Goal: Task Accomplishment & Management: Manage account settings

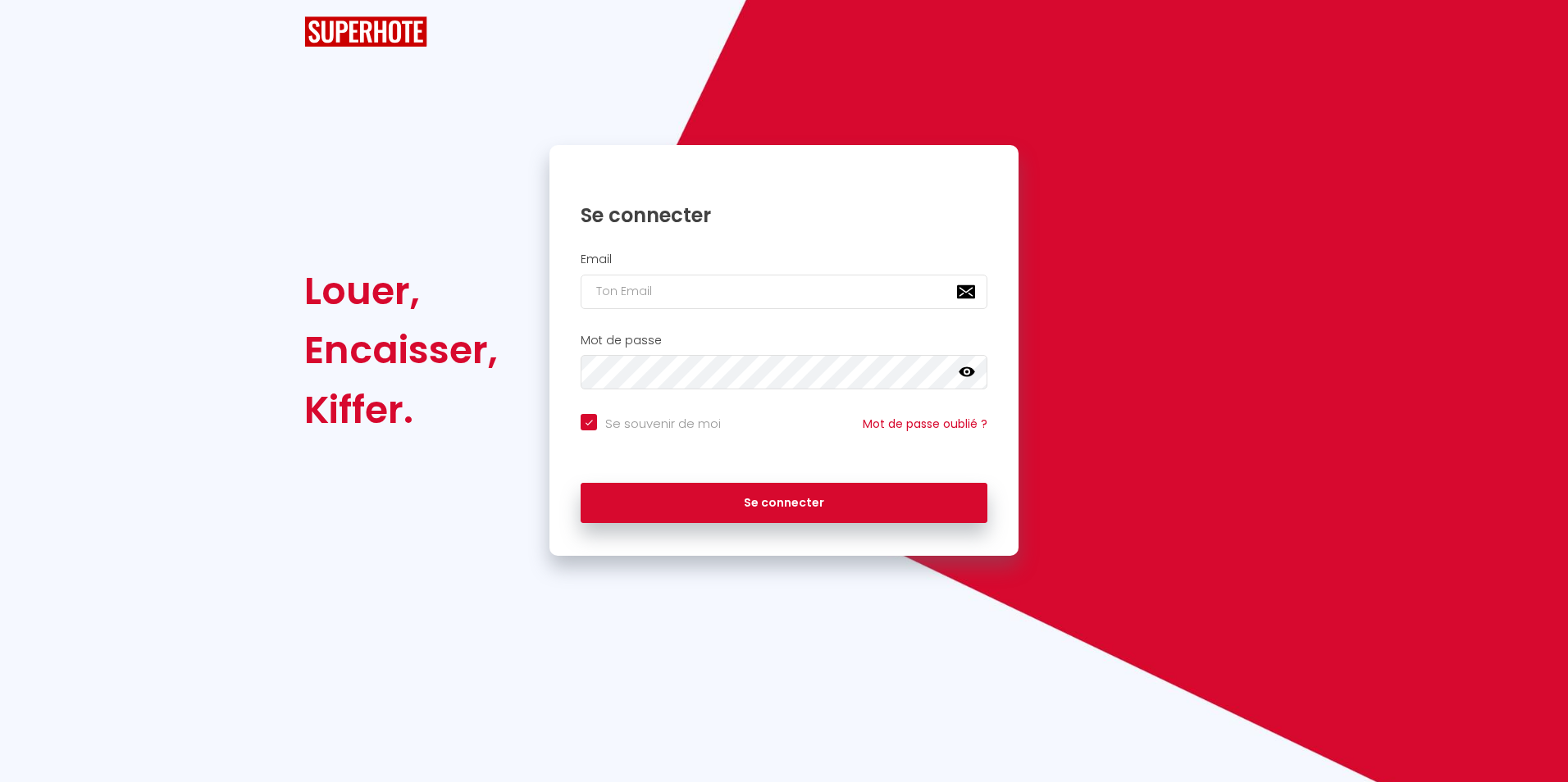
checkbox input "true"
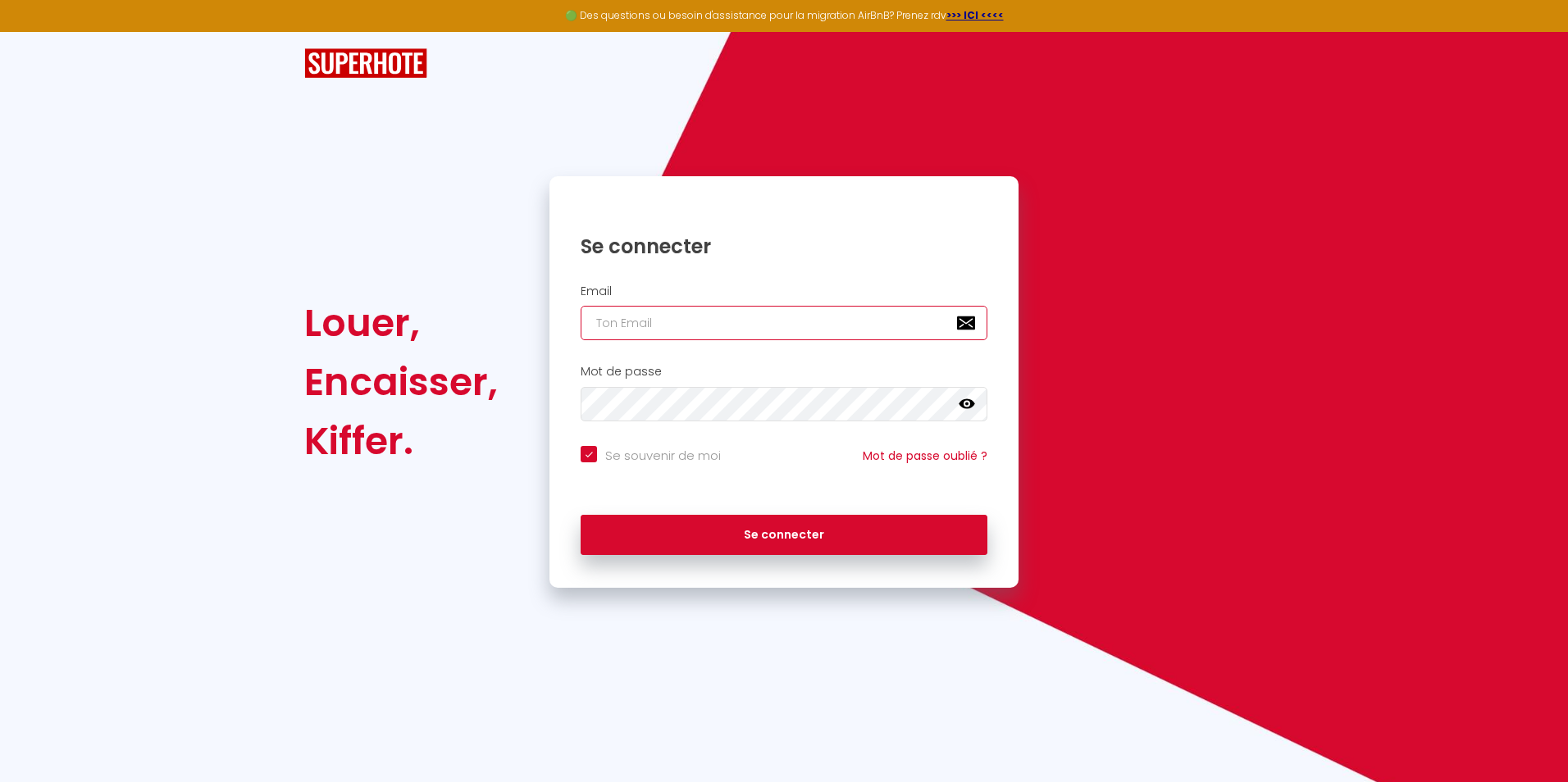
click at [738, 321] on input "email" at bounding box center [784, 323] width 407 height 34
type input "p"
checkbox input "true"
type input "po"
checkbox input "true"
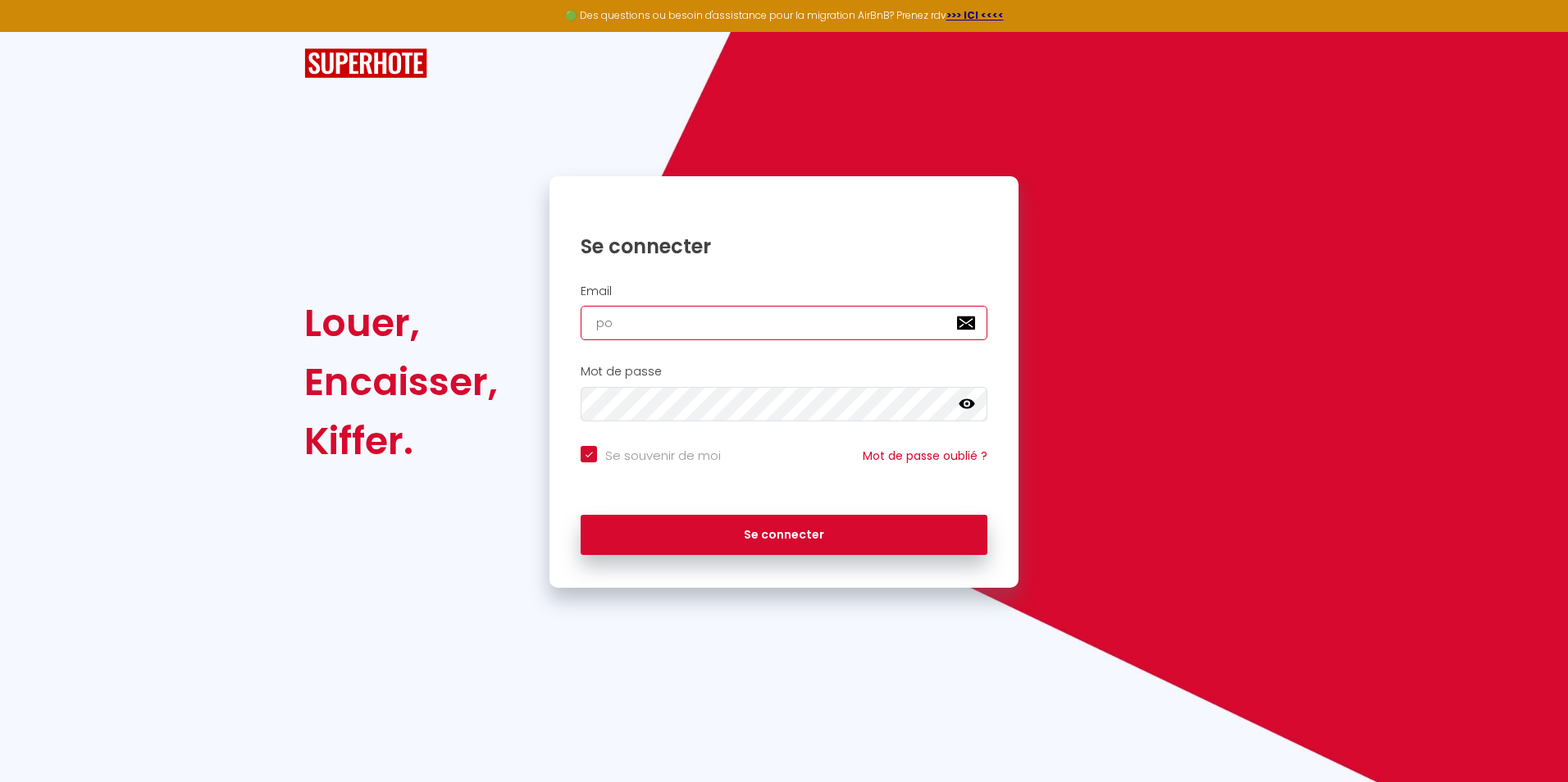
type input "por"
checkbox input "true"
type input "porr"
checkbox input "true"
type input "porre"
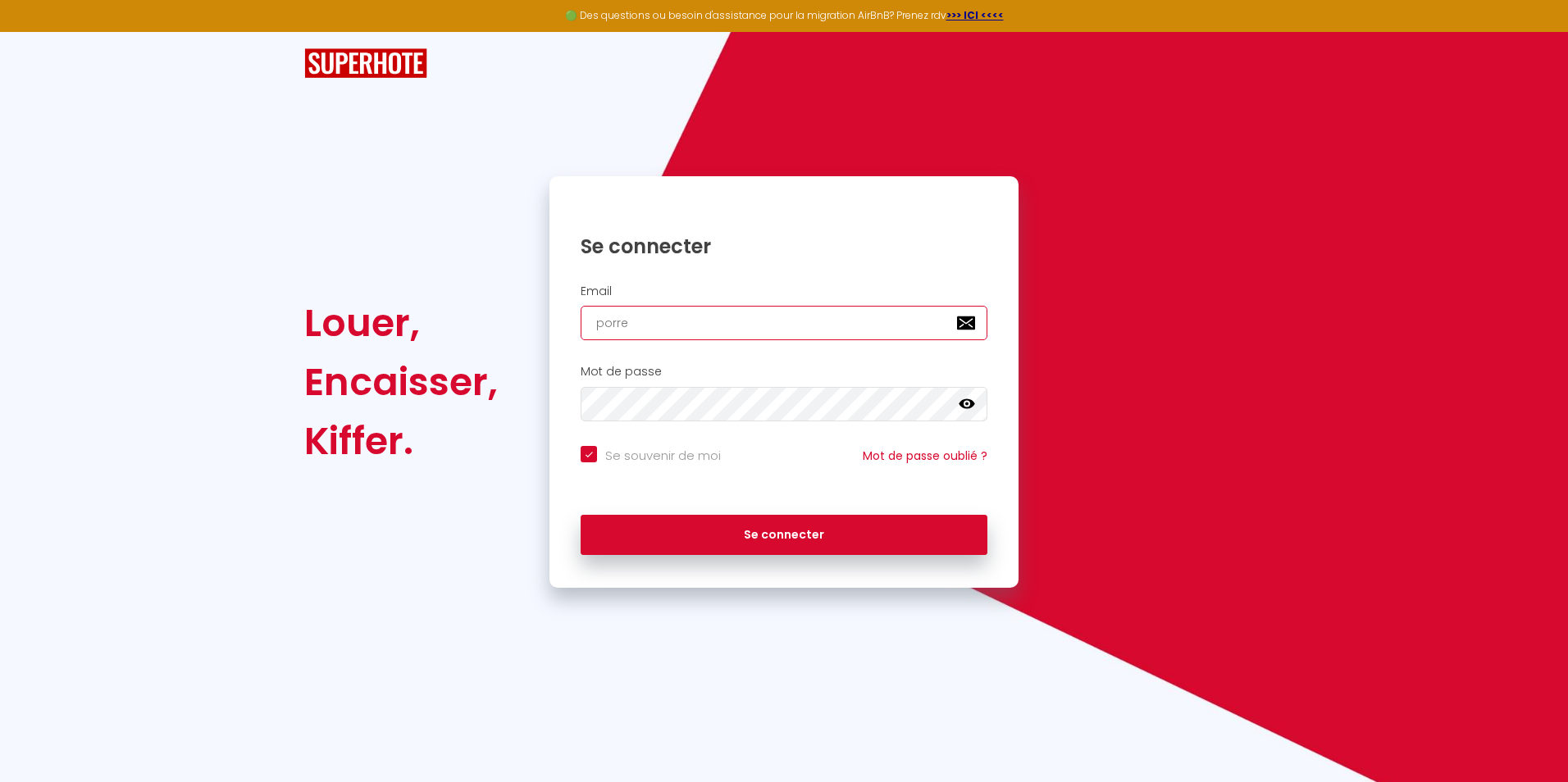
checkbox input "true"
type input "porret"
checkbox input "true"
type input "[PERSON_NAME]"
checkbox input "true"
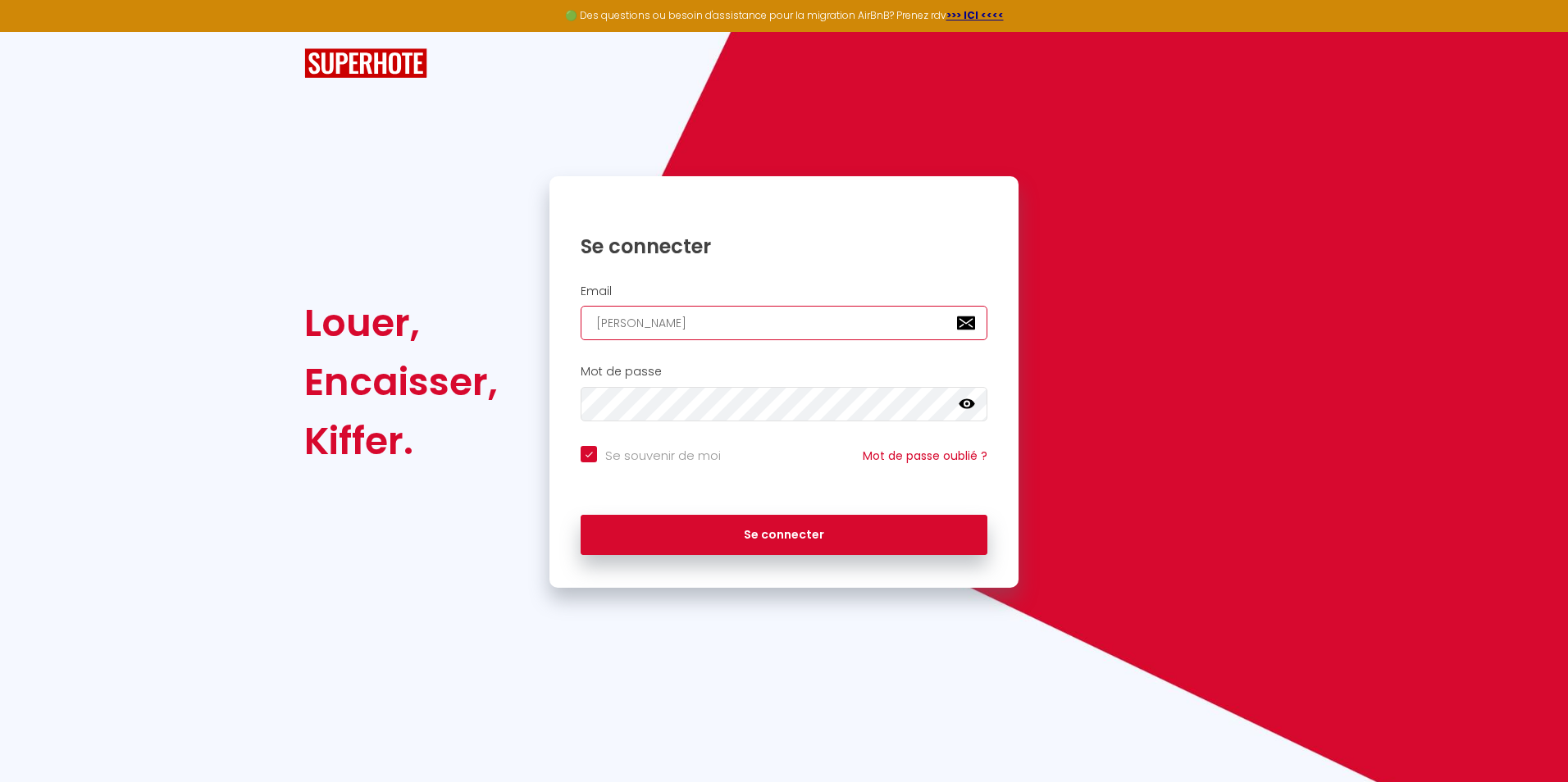
type input "[PERSON_NAME]"
checkbox input "true"
type input "porrettat"
checkbox input "true"
type input "porrettath"
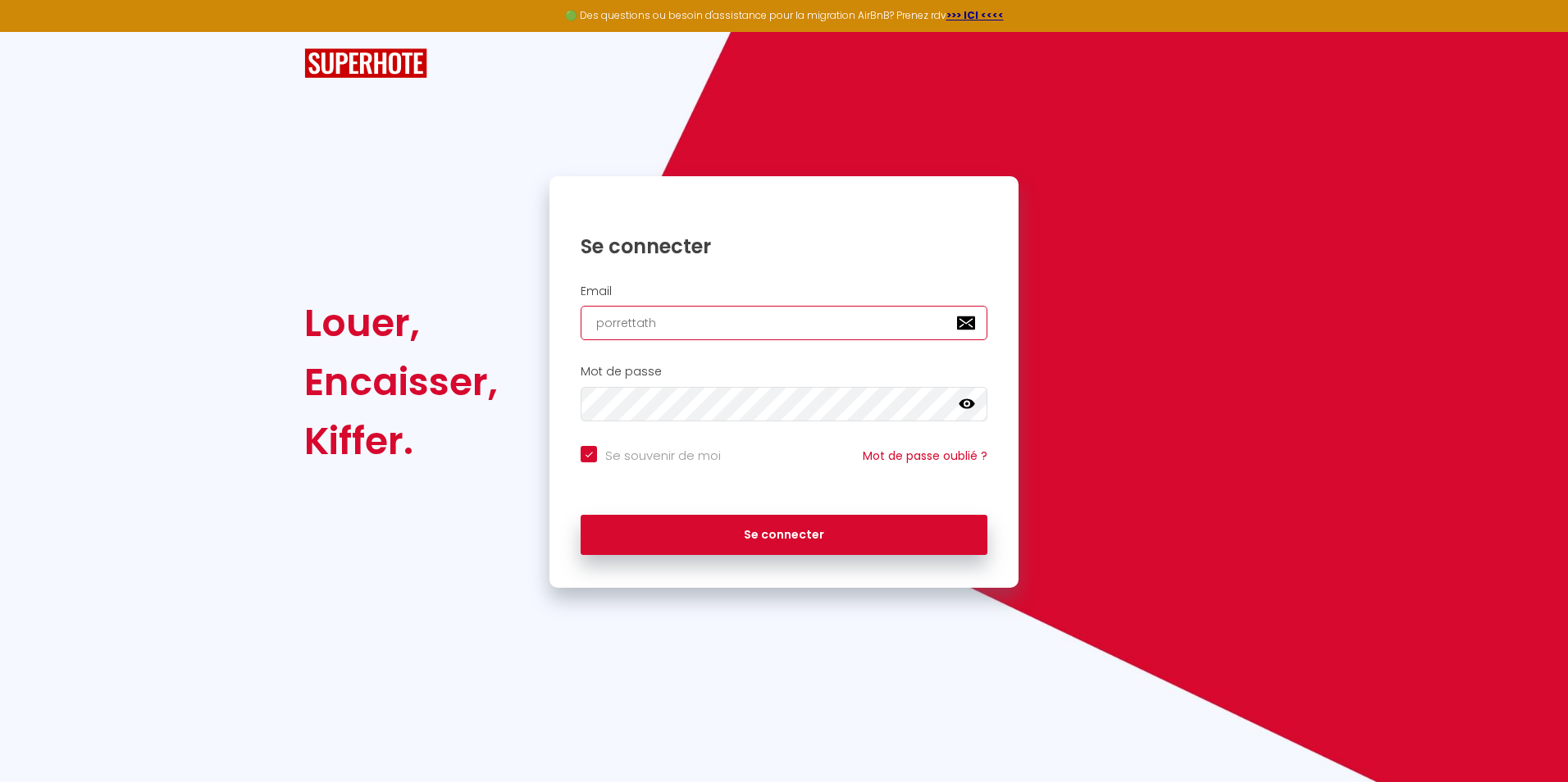
checkbox input "true"
type input "porrettatho"
checkbox input "true"
type input "porrettathom"
checkbox input "true"
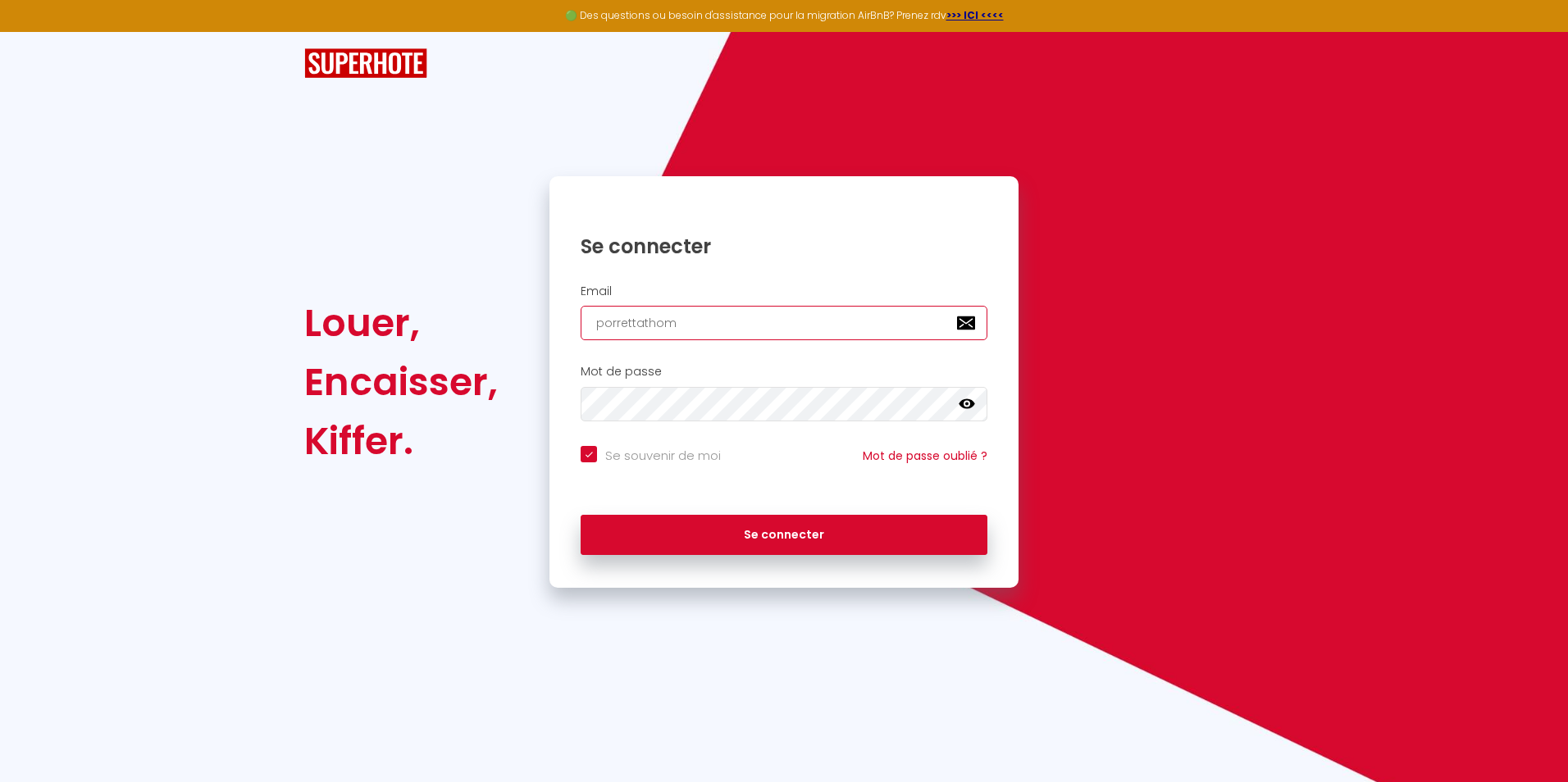
type input "porrettathoma"
checkbox input "true"
type input "porrettathomas"
checkbox input "true"
type input "porrettathomas1"
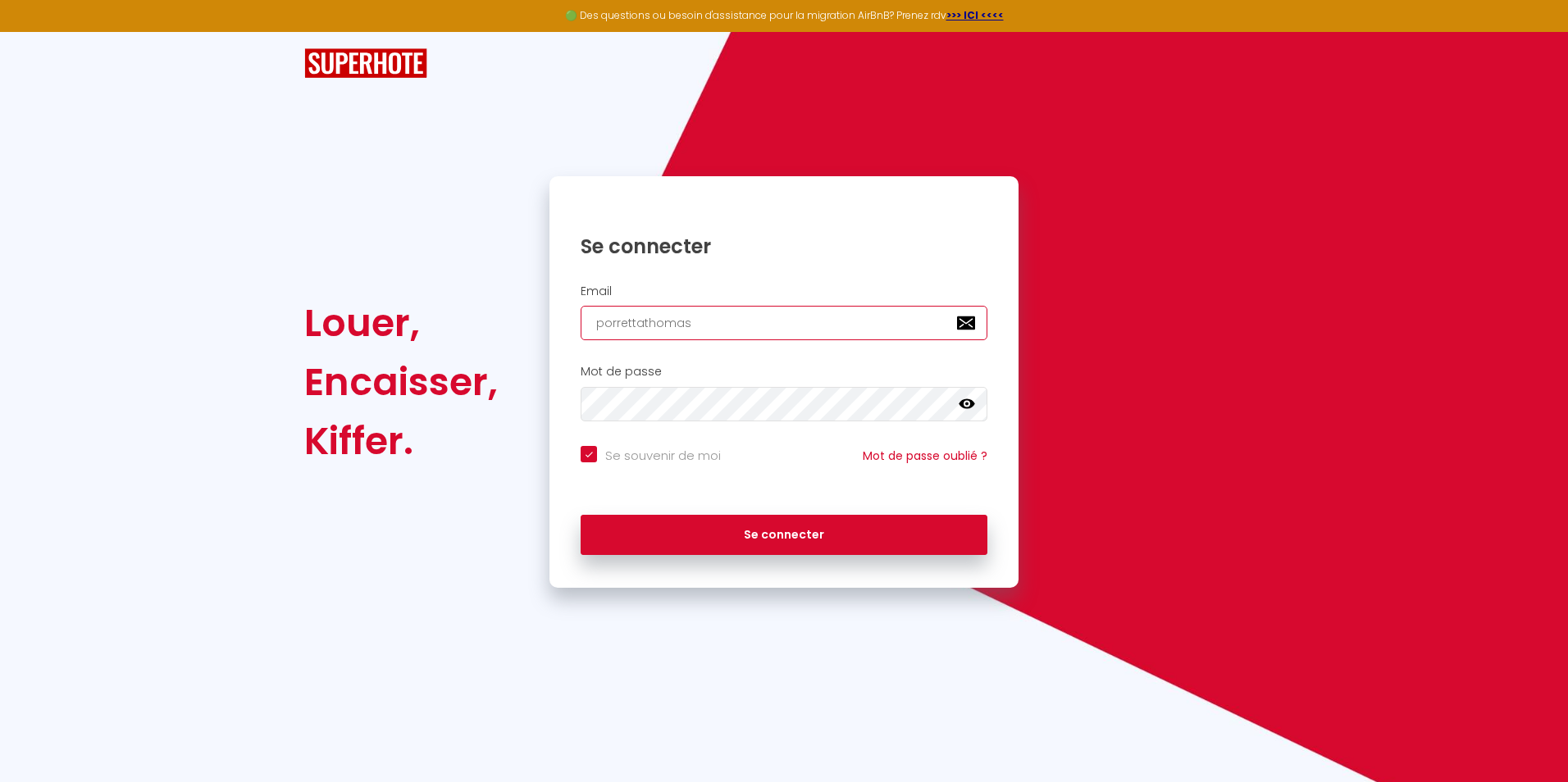
checkbox input "true"
type input "porrettathomas1@"
checkbox input "true"
type input "porrettathomas1@g"
checkbox input "true"
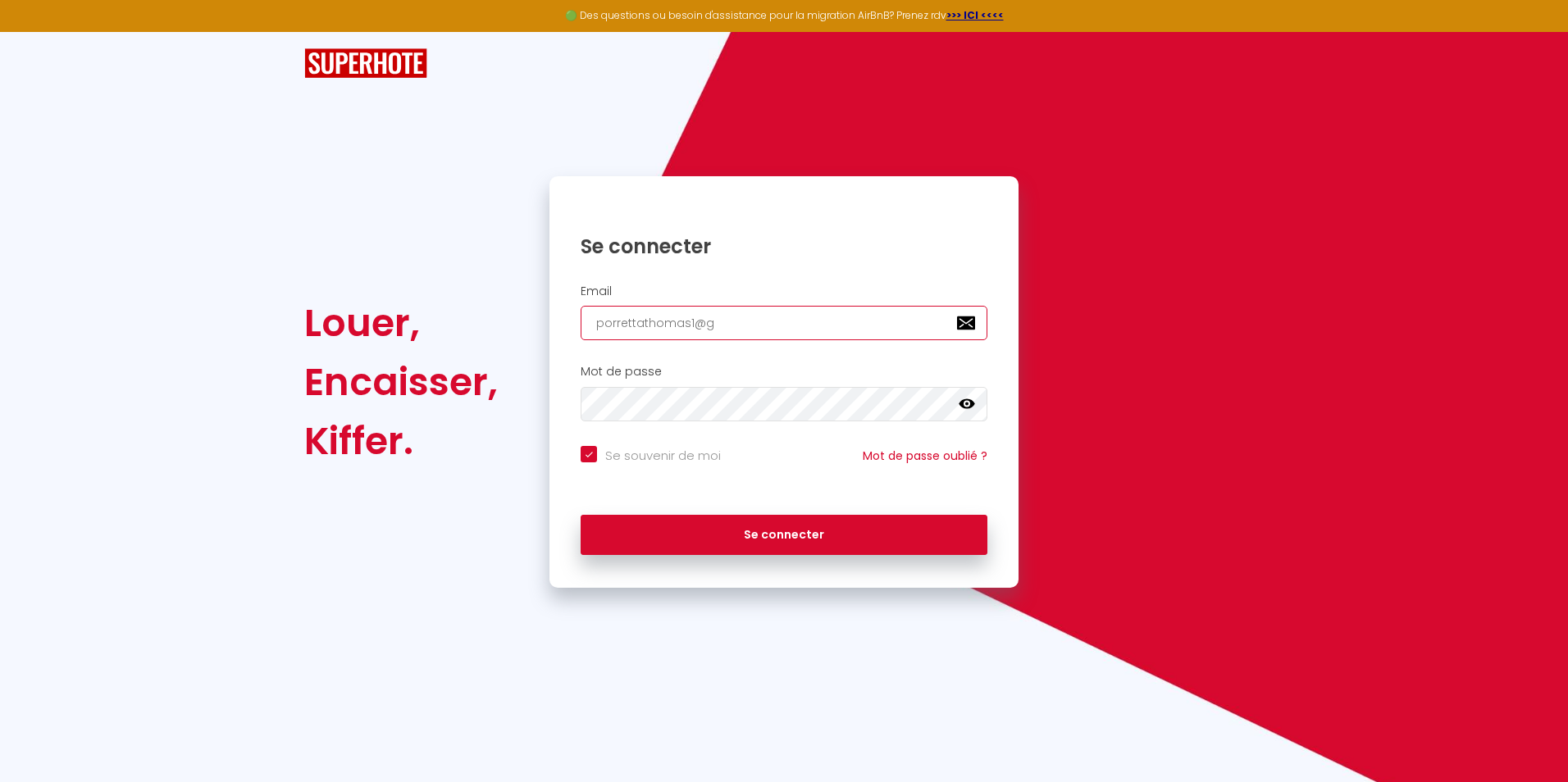
type input "porrettathomas1@gm"
checkbox input "true"
type input "porrettathomas1@gma"
checkbox input "true"
type input "porrettathomas1@gmai"
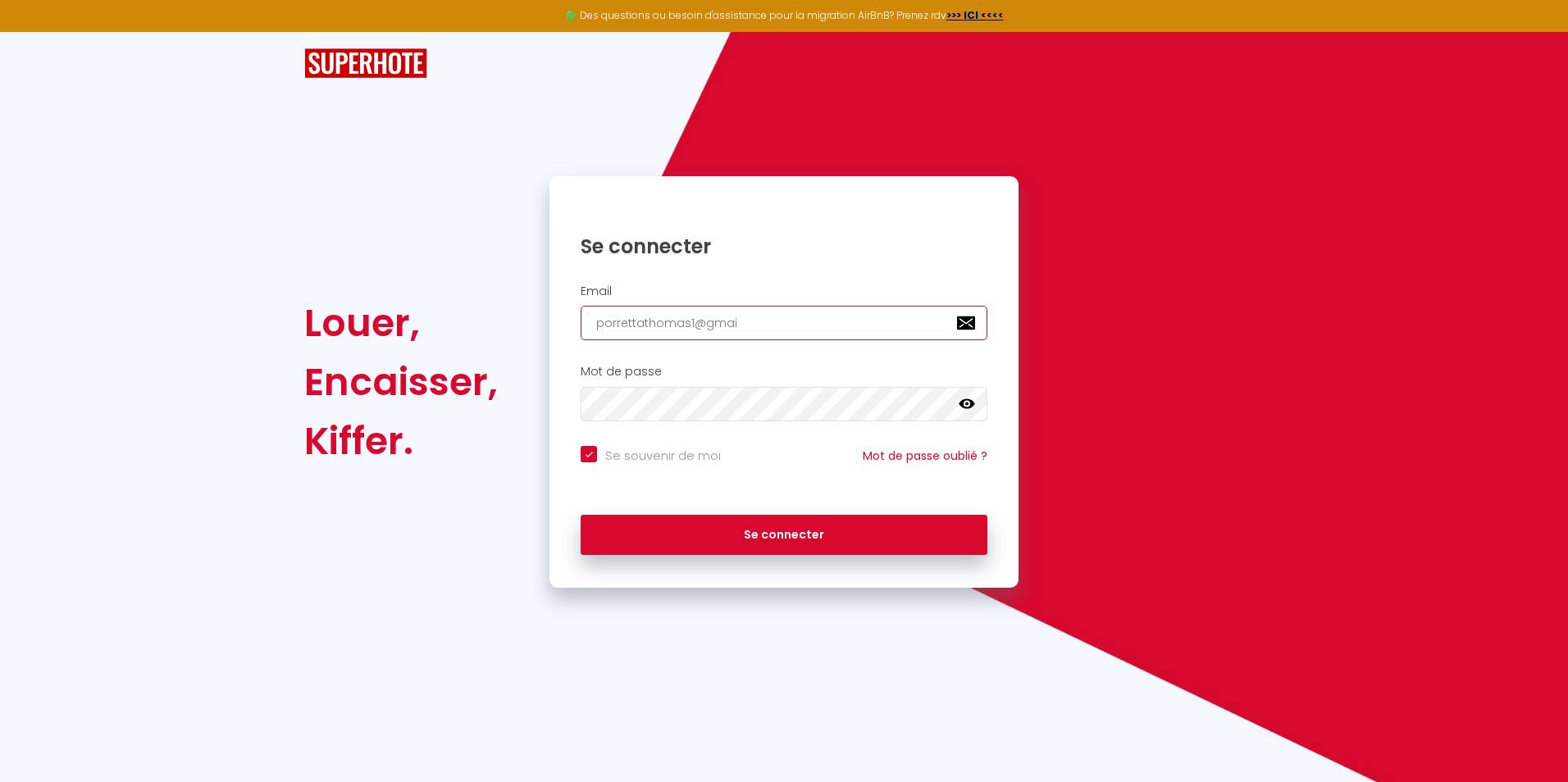
checkbox input "true"
type input "[EMAIL_ADDRESS]"
checkbox input "true"
type input "[EMAIL_ADDRESS]."
checkbox input "true"
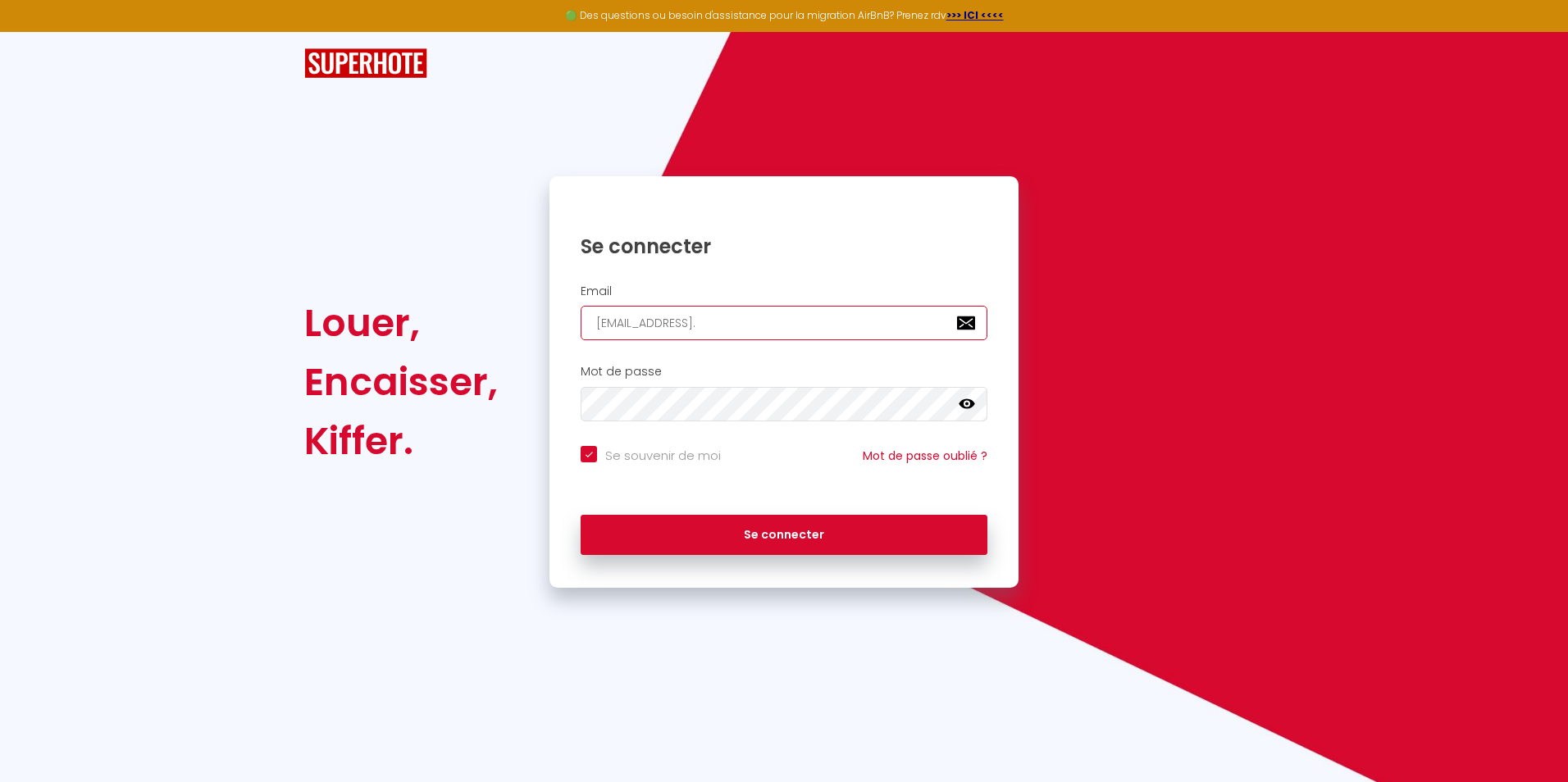
type input "porrettathomas1@gmail.c"
checkbox input "true"
type input "[EMAIL_ADDRESS][DOMAIN_NAME]"
checkbox input "true"
type input "[EMAIL_ADDRESS][DOMAIN_NAME]"
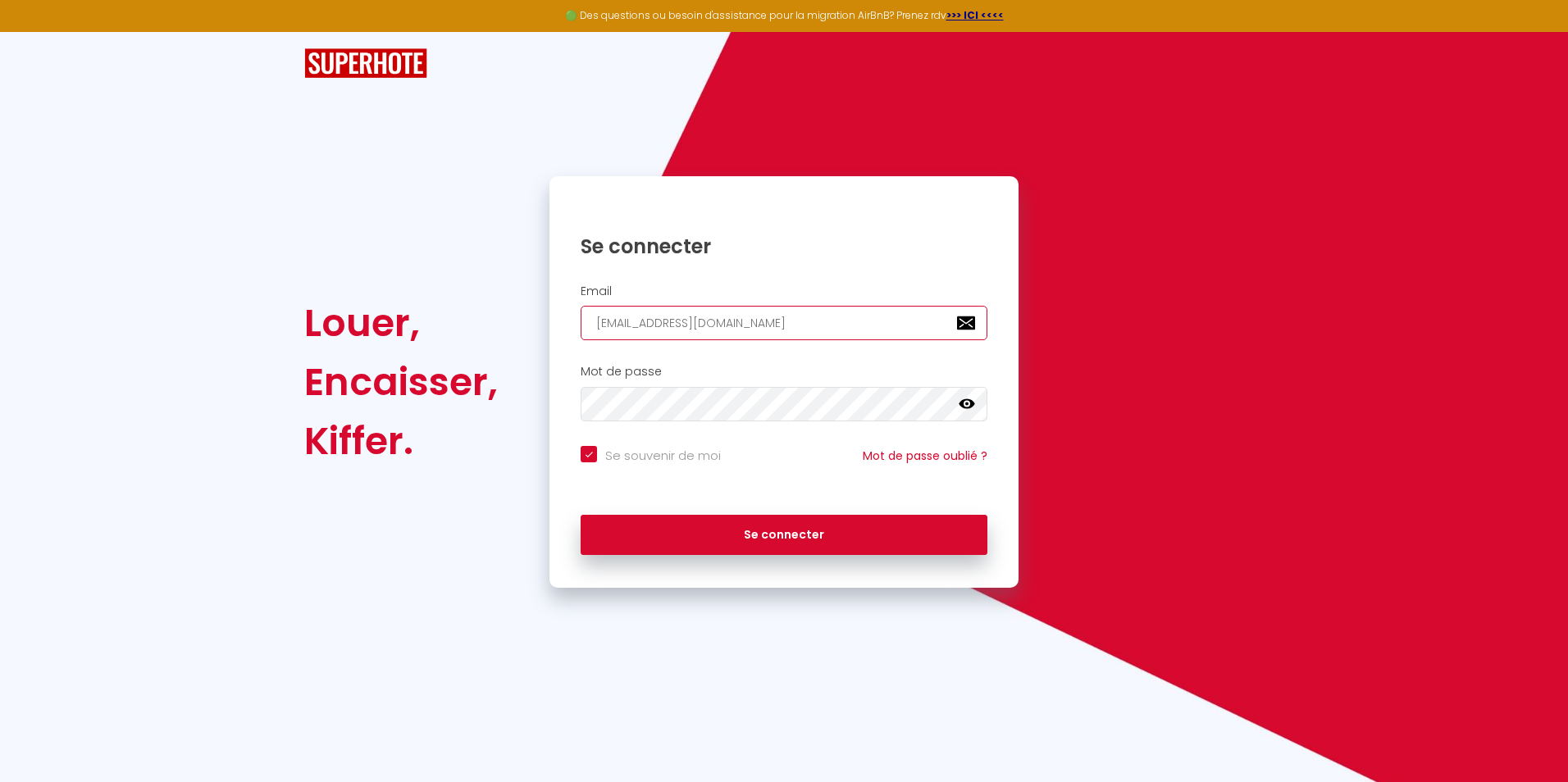
checkbox input "true"
type input "[EMAIL_ADDRESS][DOMAIN_NAME]"
click at [581, 515] on button "Se connecter" at bounding box center [784, 536] width 407 height 41
click at [966, 399] on icon at bounding box center [967, 404] width 17 height 17
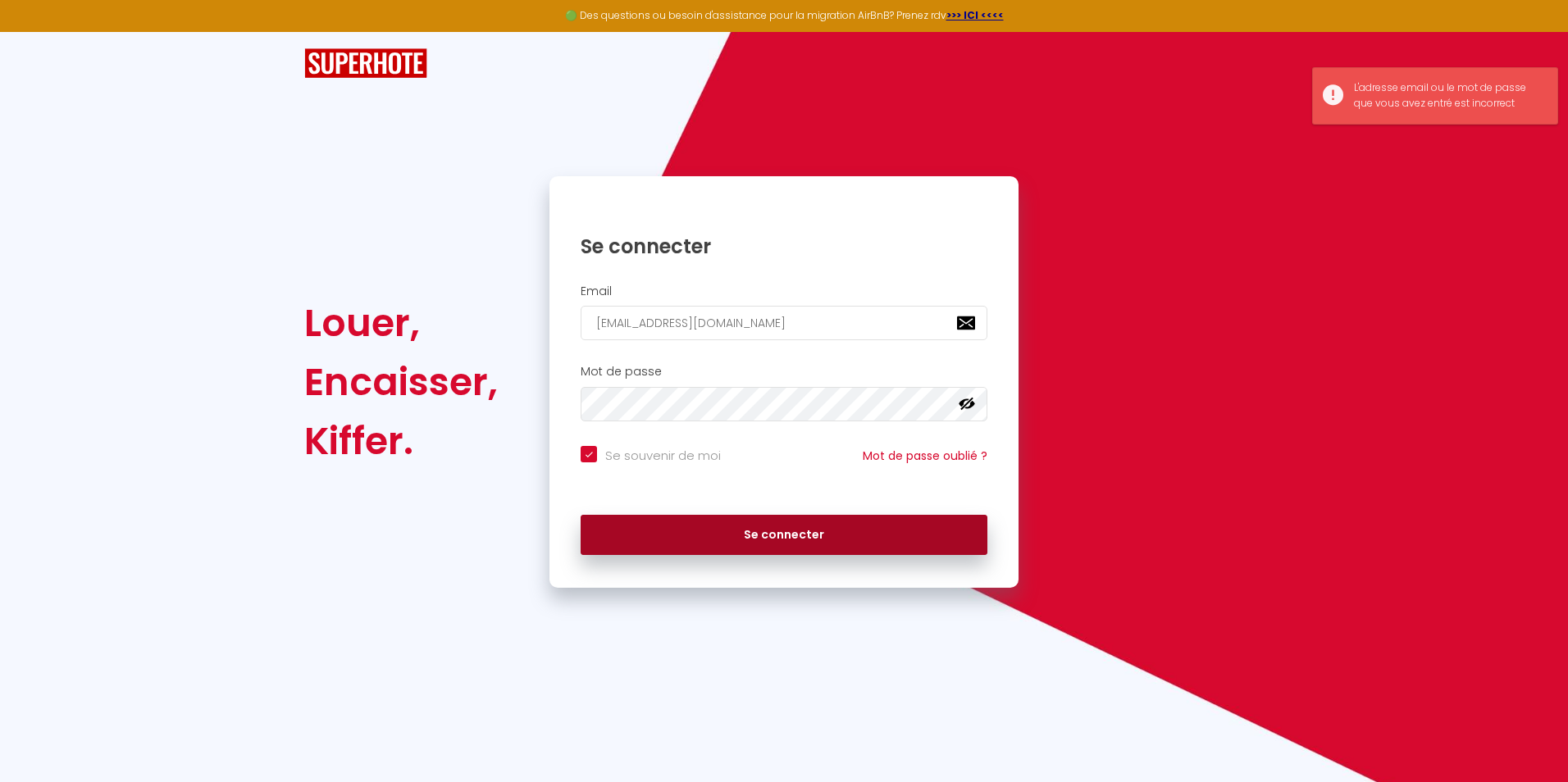
click at [761, 541] on button "Se connecter" at bounding box center [784, 536] width 407 height 41
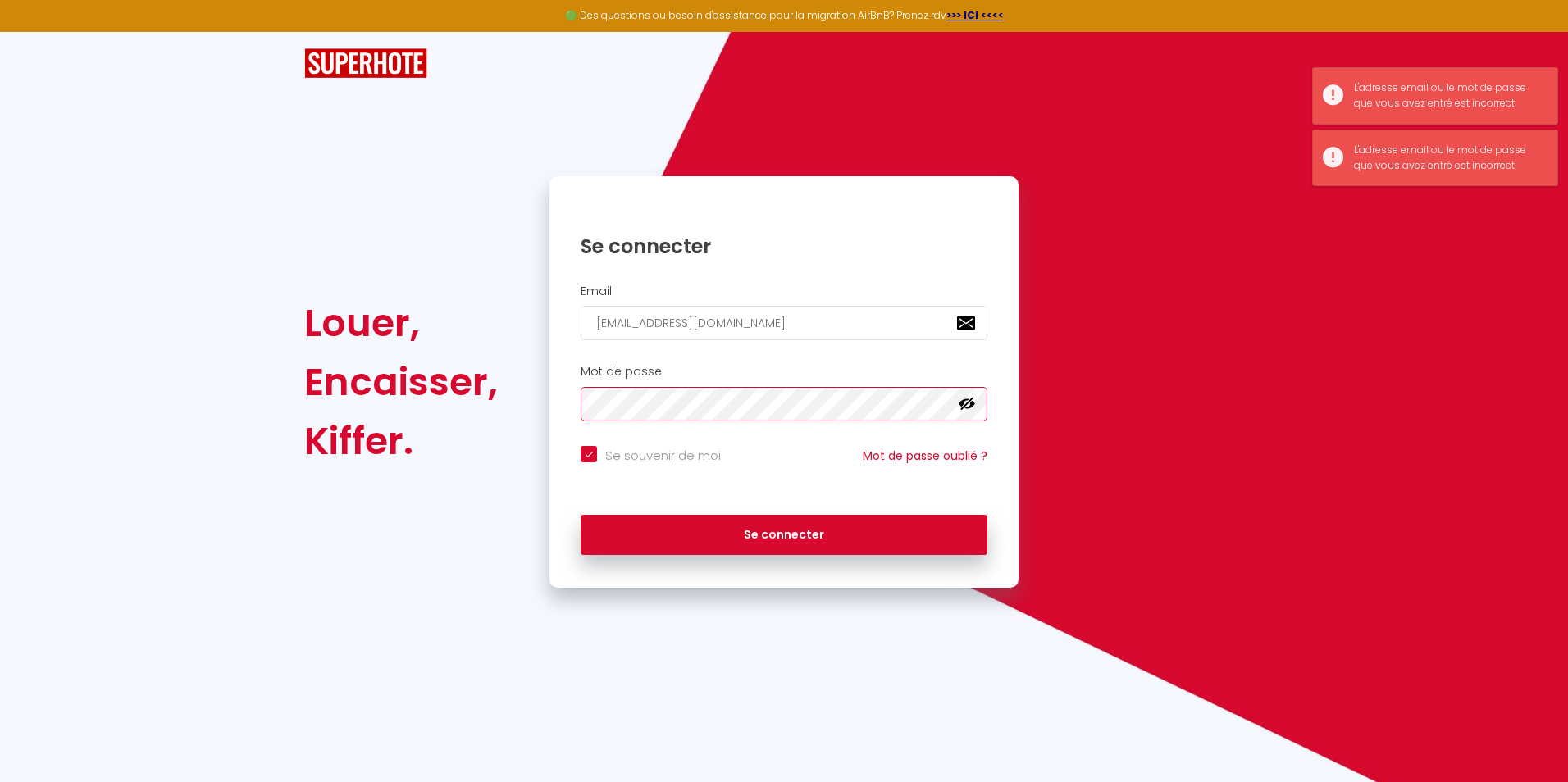
click at [535, 418] on div "Louer, Encaisser, [PERSON_NAME]. Se connecter Email [EMAIL_ADDRESS][DOMAIN_NAME…" at bounding box center [784, 382] width 981 height 412
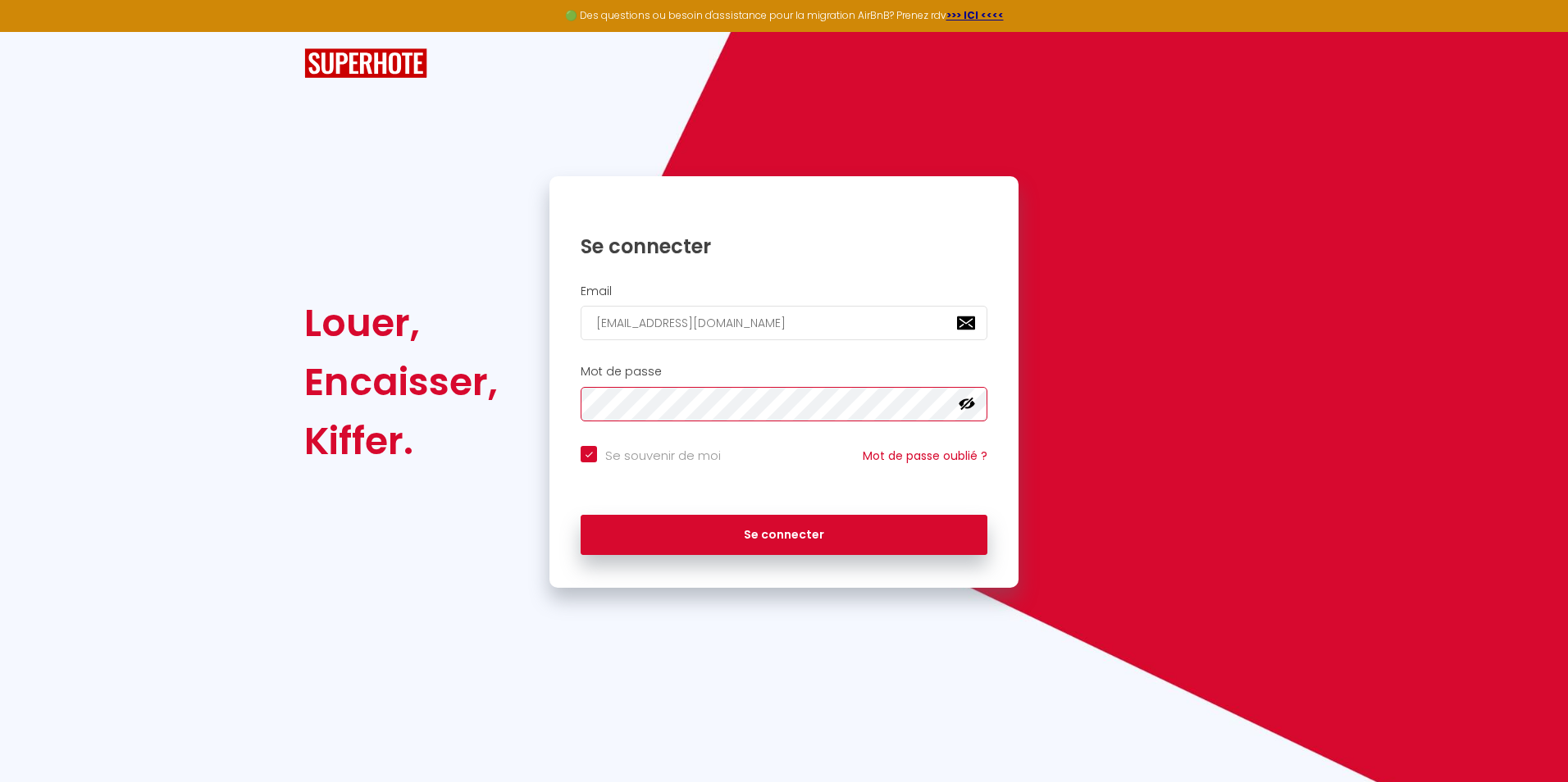
click at [581, 515] on button "Se connecter" at bounding box center [784, 536] width 407 height 41
checkbox input "true"
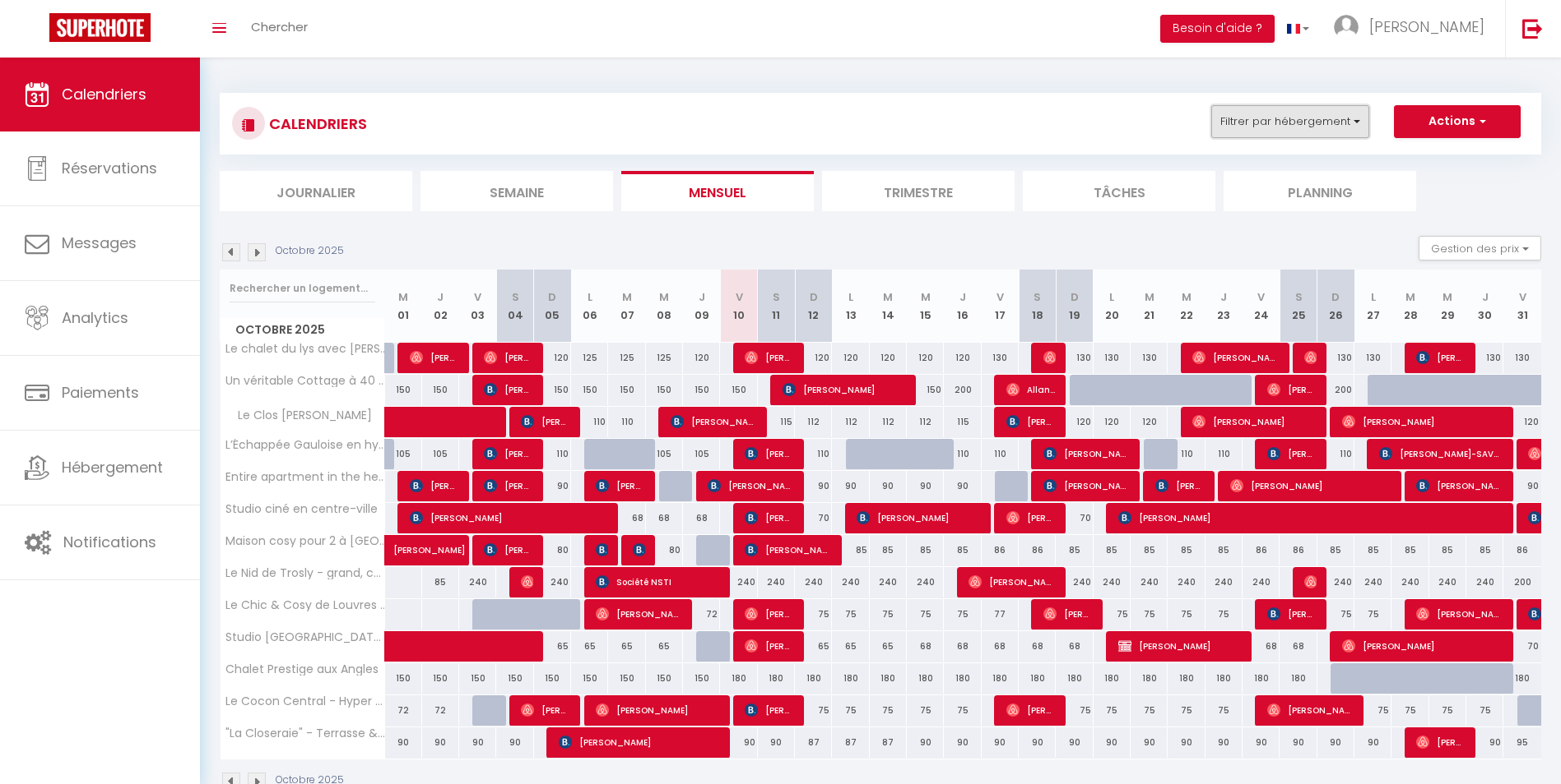
click at [1301, 130] on button "Filtrer par hébergement" at bounding box center [1290, 121] width 158 height 33
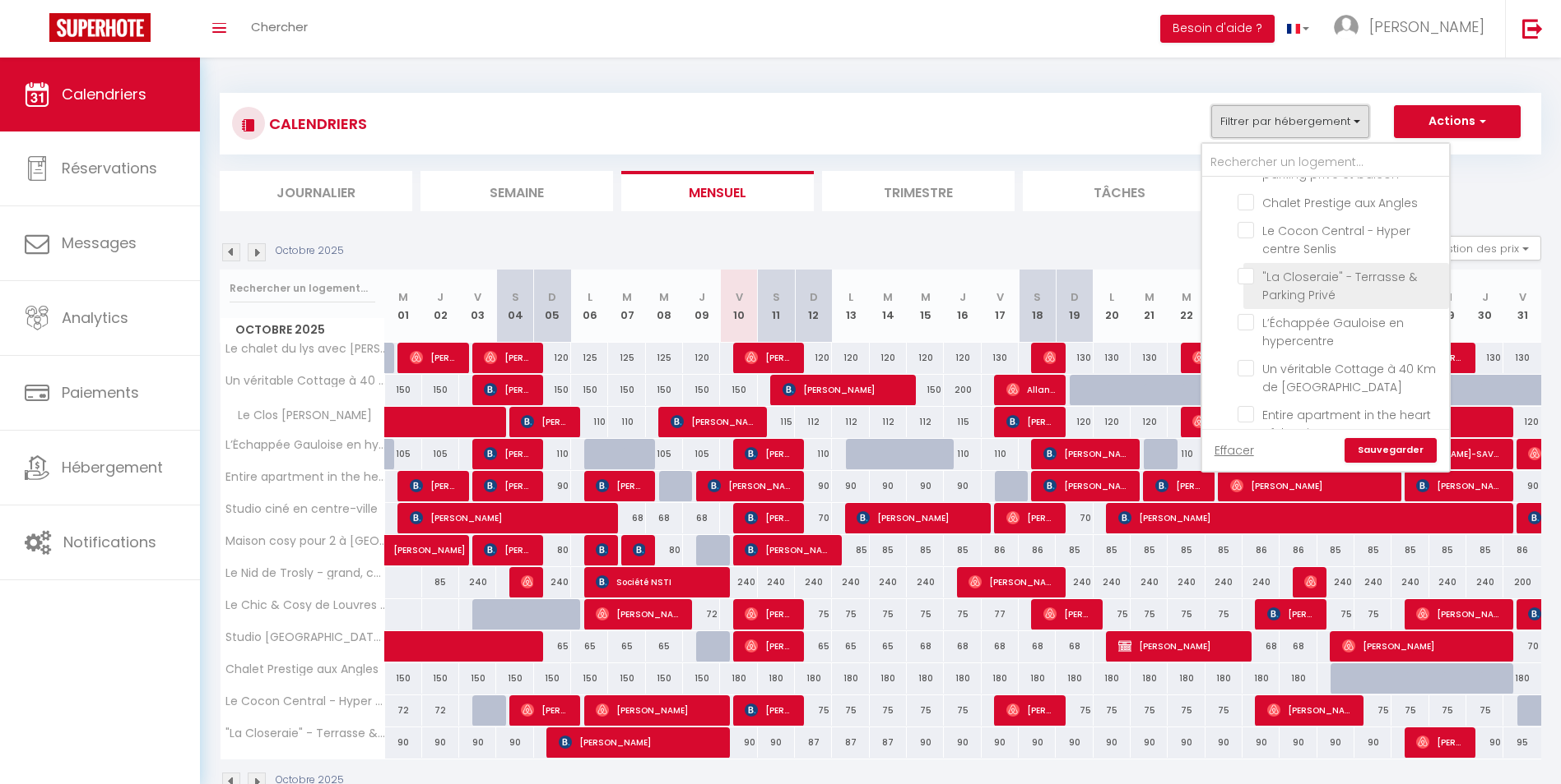
scroll to position [165, 0]
click at [770, 213] on div "CALENDRIERS Filtrer par hébergement Tous Le chalet du lys avec [PERSON_NAME] fi…" at bounding box center [879, 442] width 1321 height 731
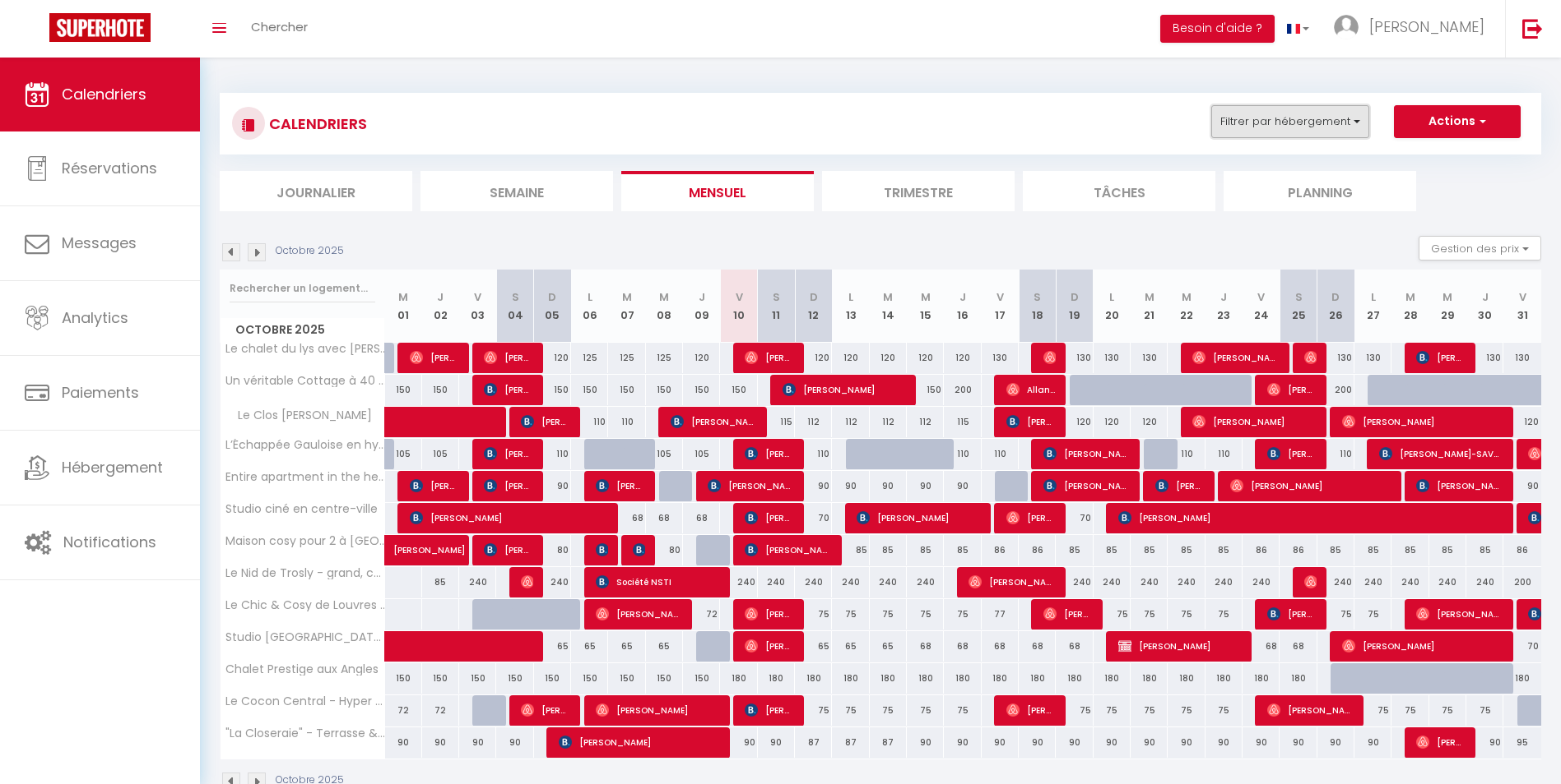
click at [1341, 125] on button "Filtrer par hébergement" at bounding box center [1290, 121] width 158 height 33
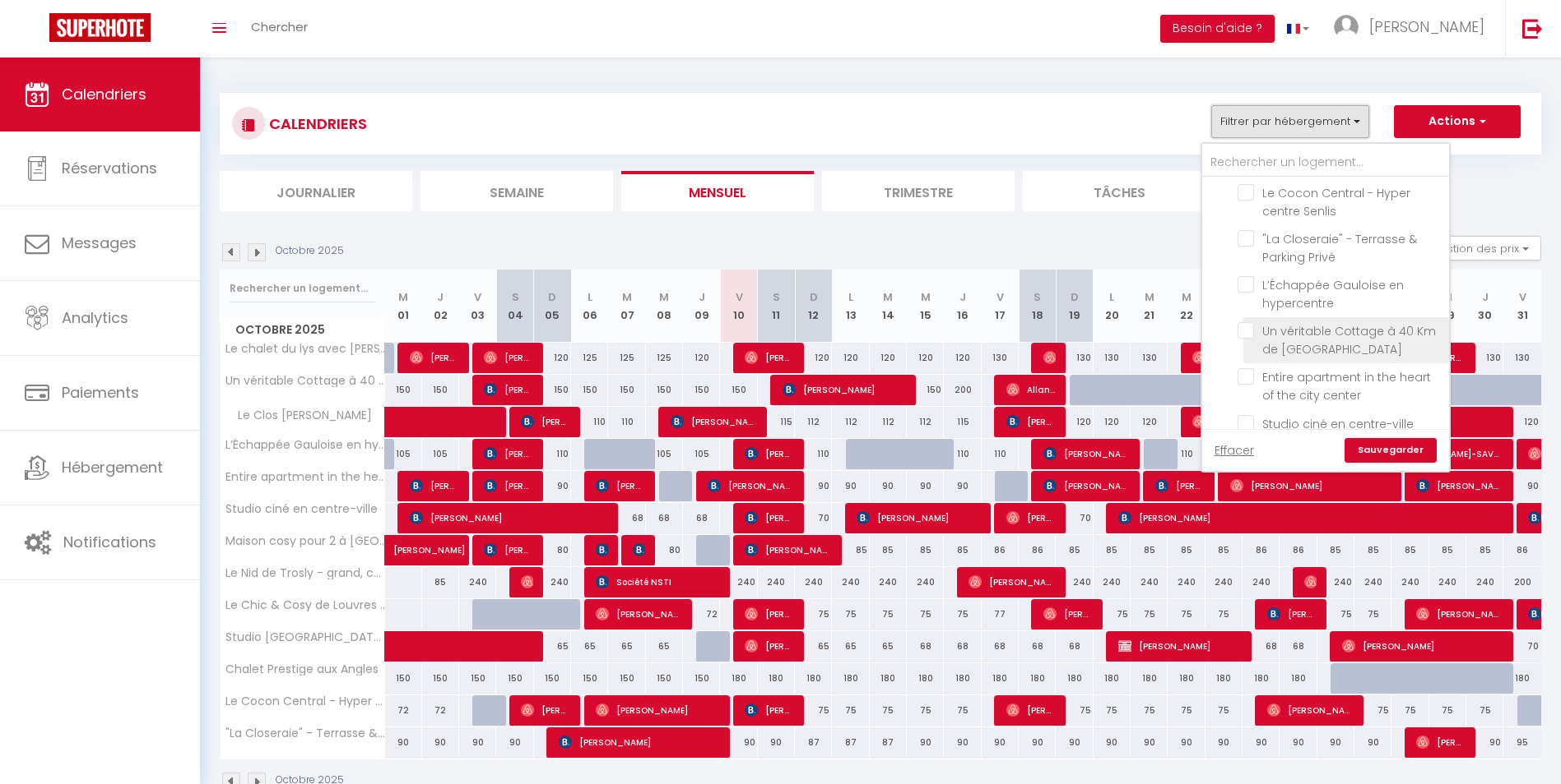
scroll to position [332, 0]
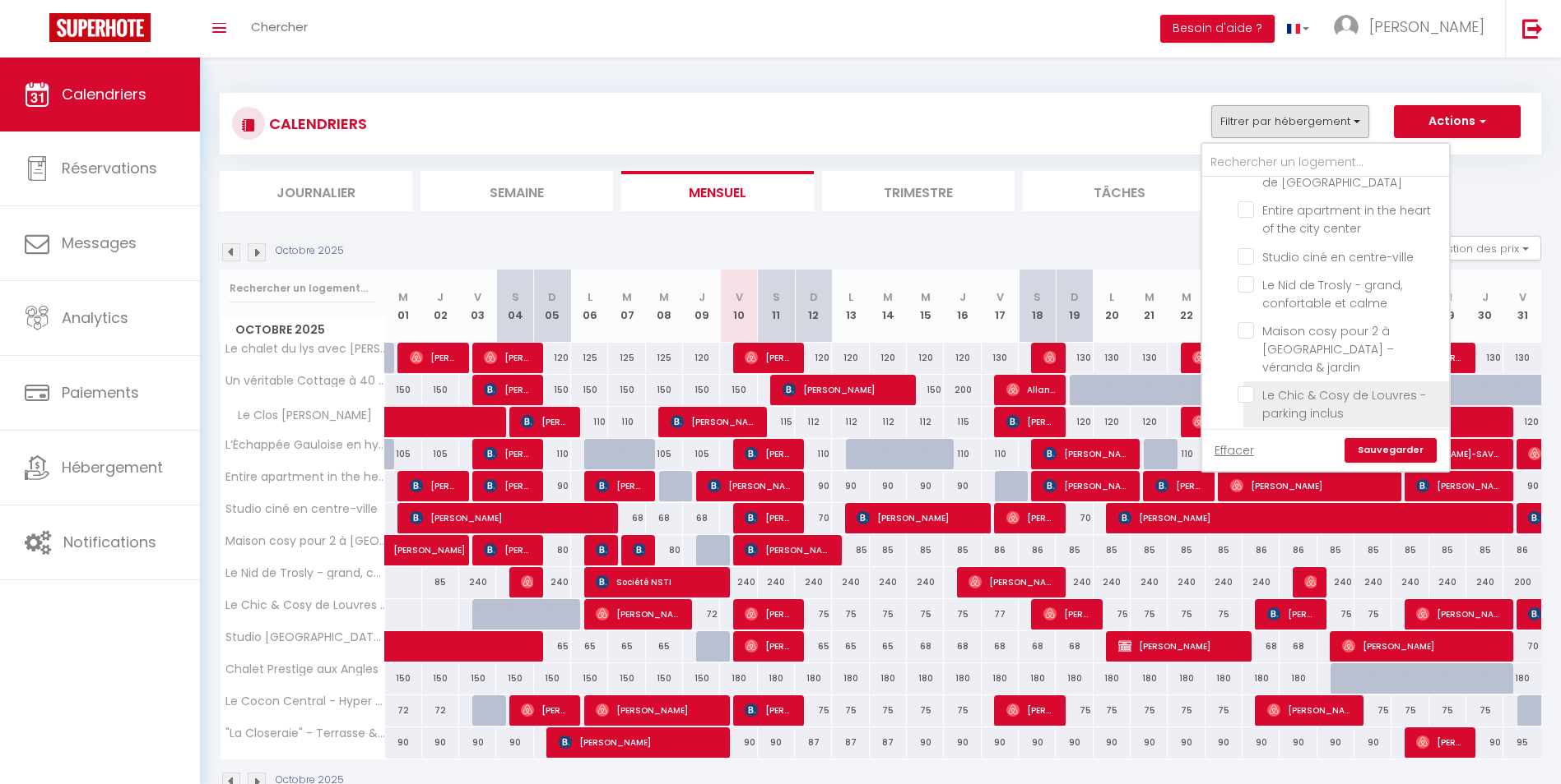
click at [1245, 386] on input "Le Chic & Cosy de Louvres - parking inclus" at bounding box center [1340, 394] width 205 height 17
checkbox input "true"
checkbox input "false"
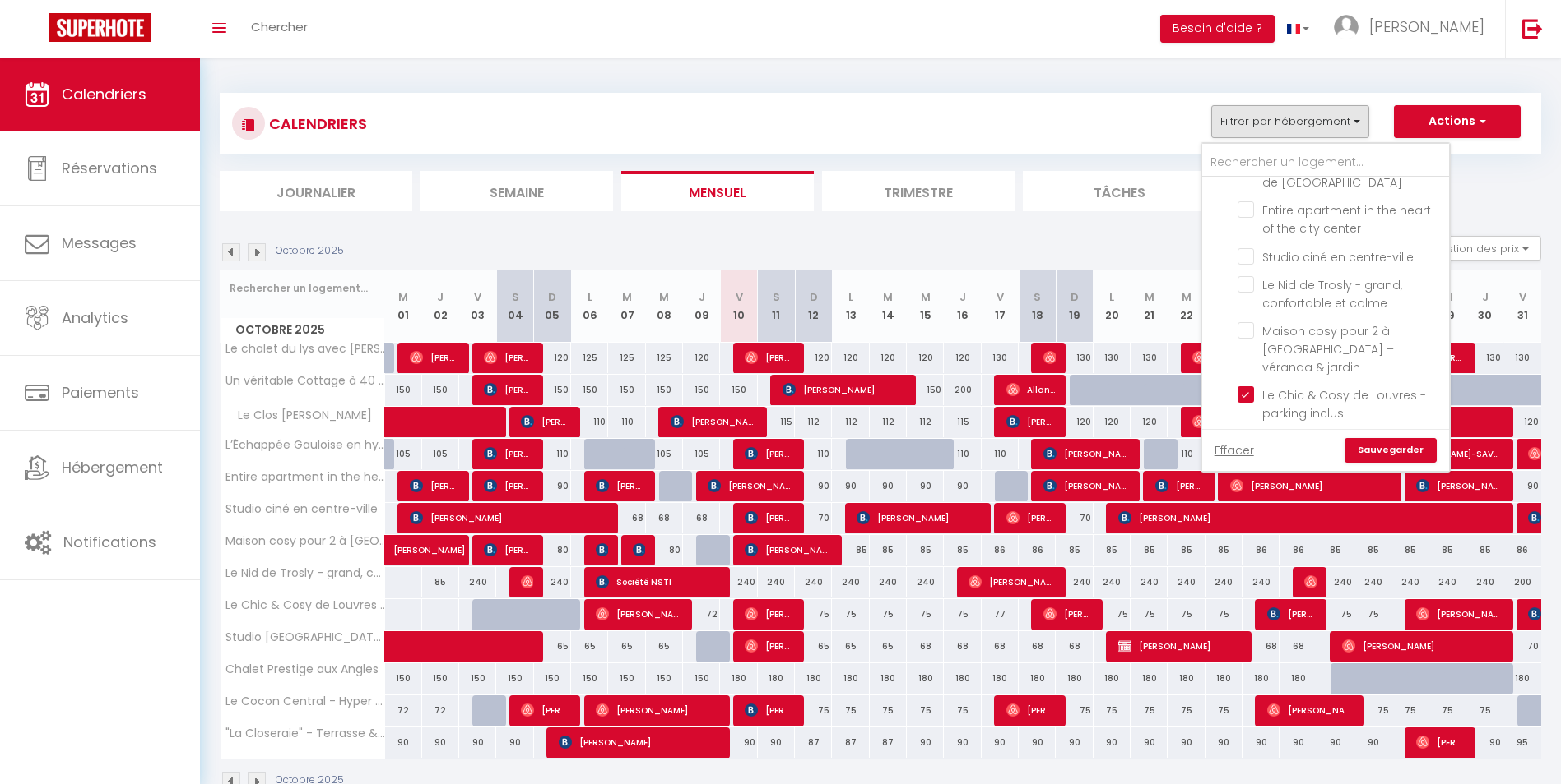
checkbox input "false"
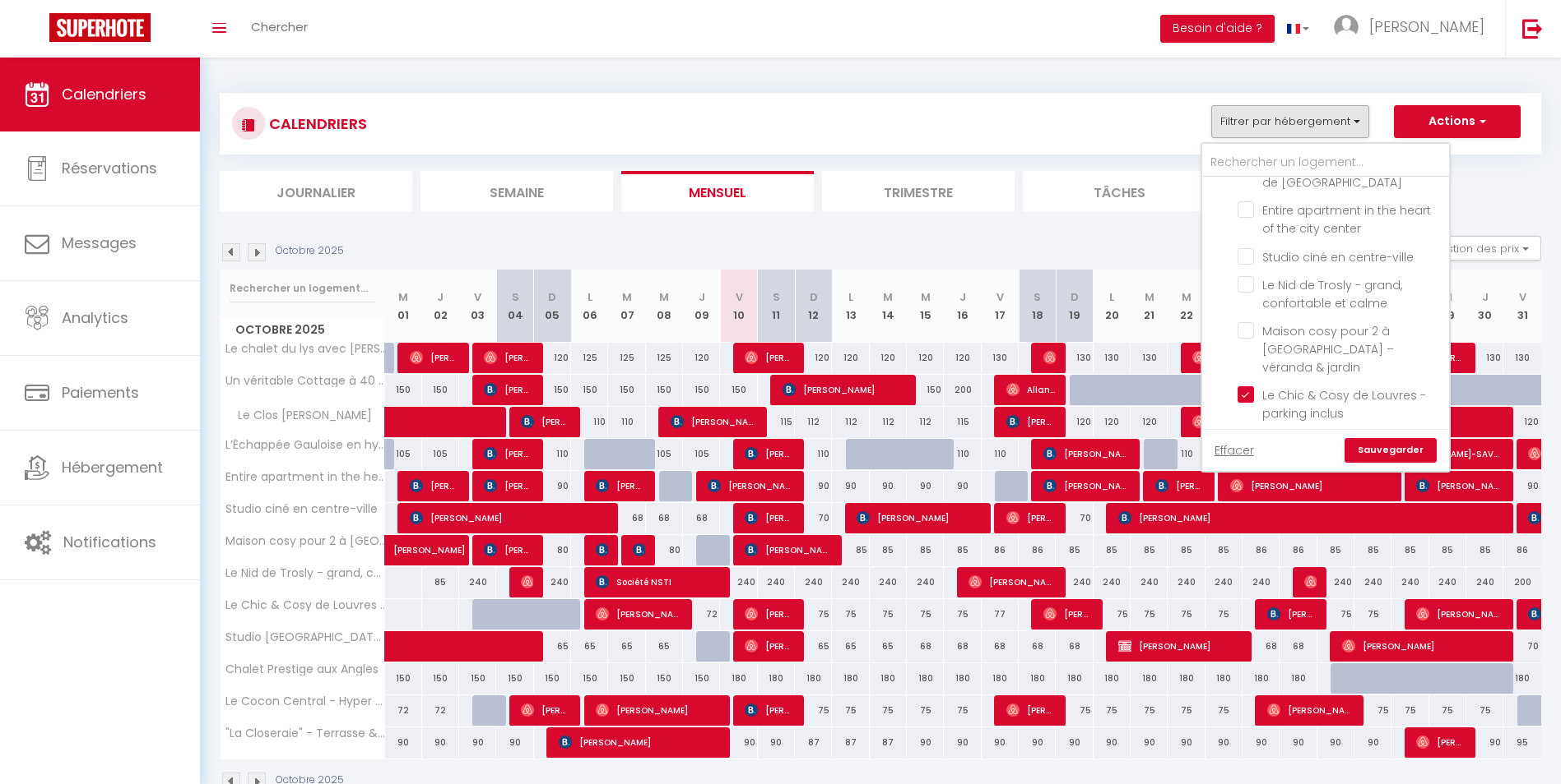
checkbox input "false"
click at [1384, 448] on link "Sauvegarder" at bounding box center [1390, 450] width 92 height 25
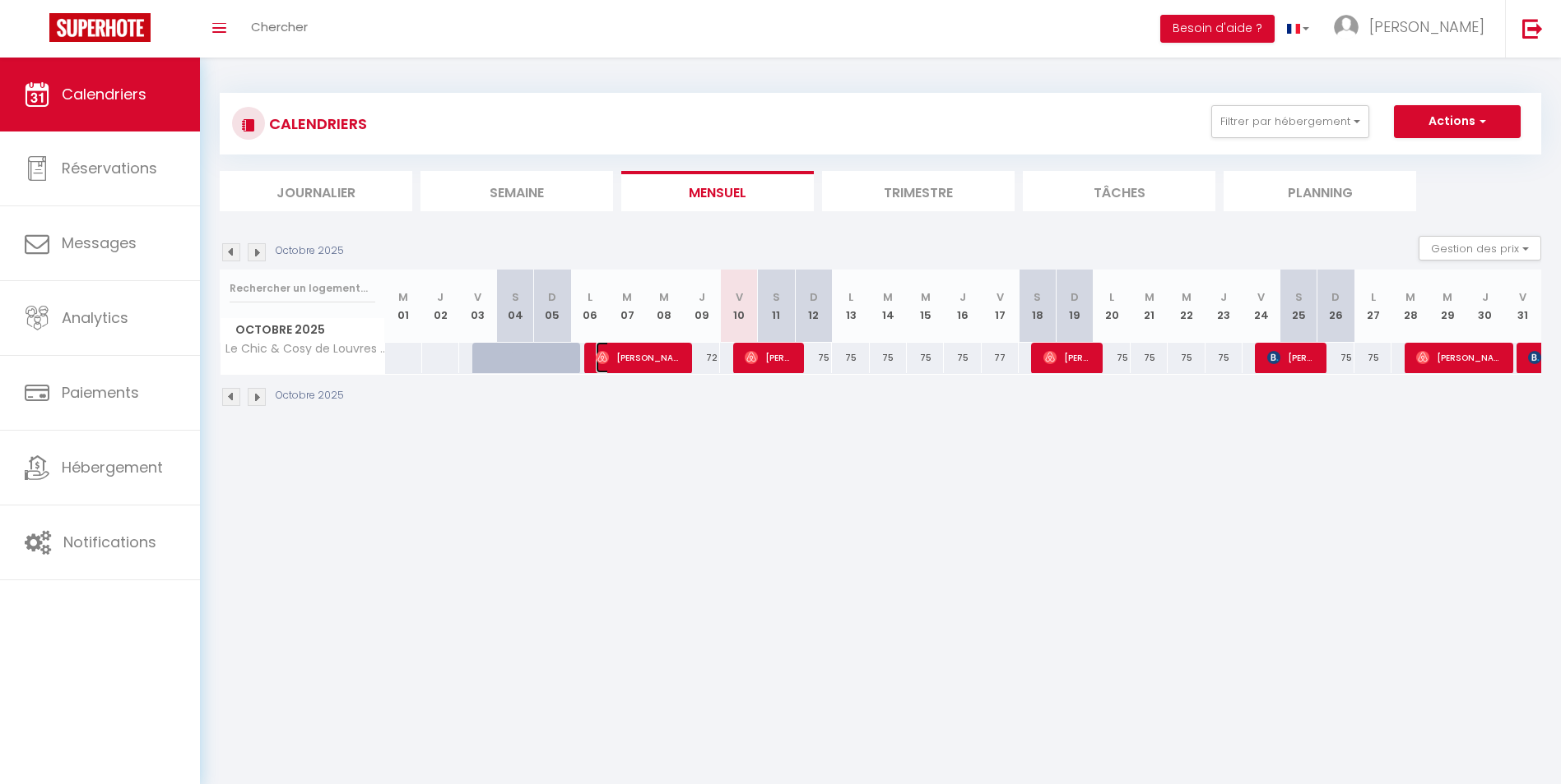
click at [656, 354] on span "[PERSON_NAME]" at bounding box center [638, 357] width 86 height 32
select select "OK"
select select "0"
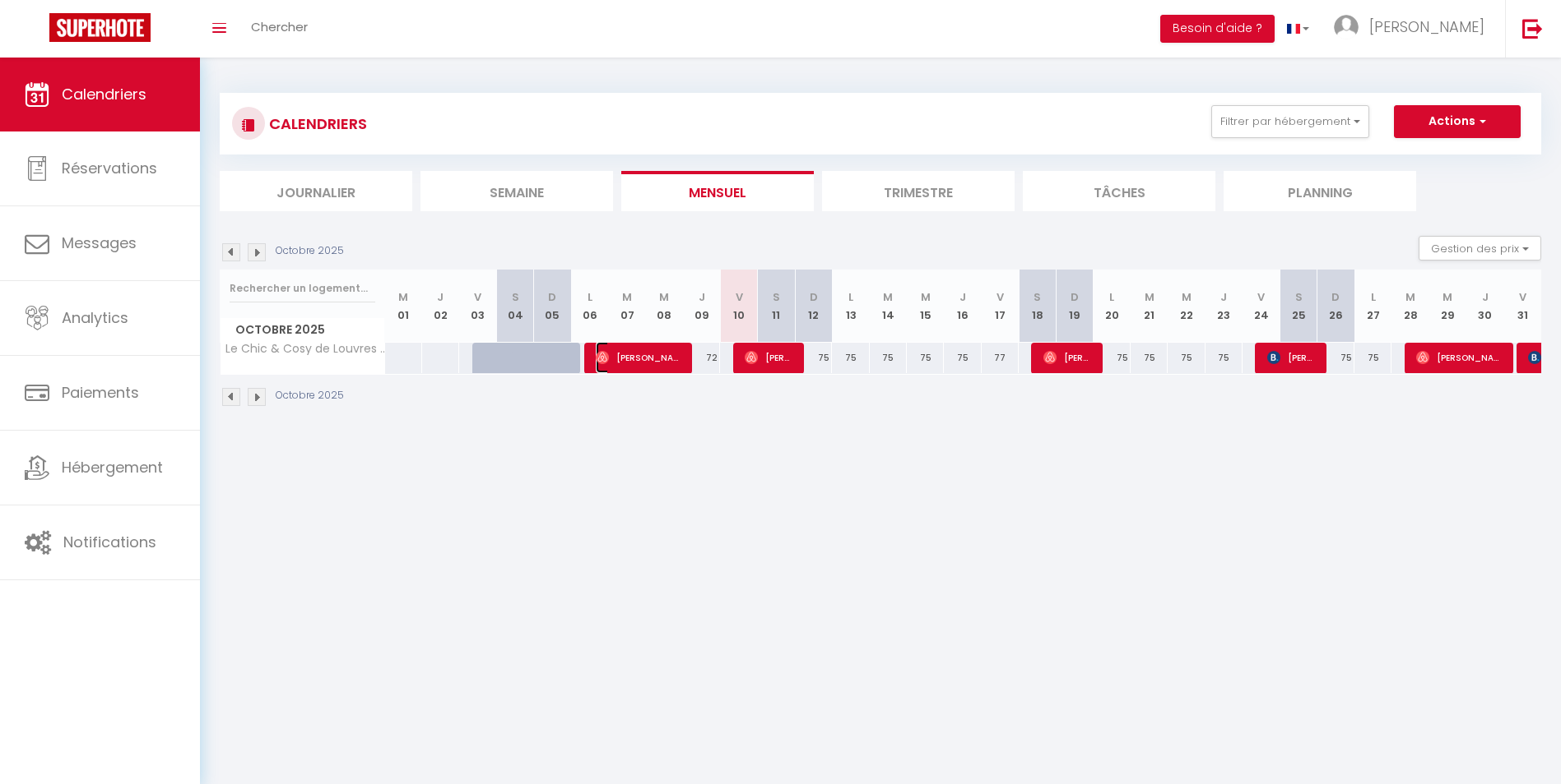
select select "1"
select select
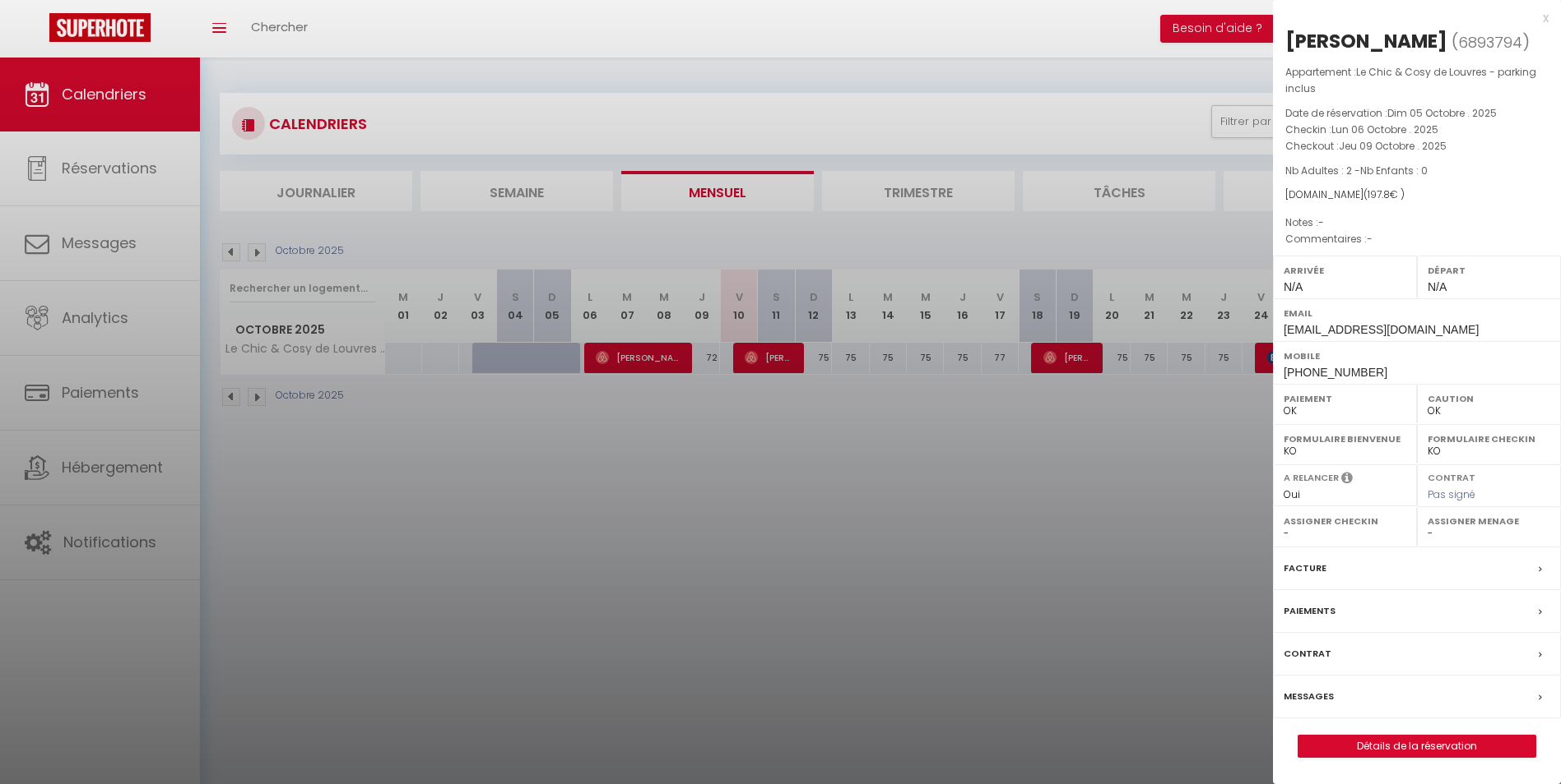
drag, startPoint x: 1352, startPoint y: 188, endPoint x: 1394, endPoint y: 196, distance: 42.8
click at [1394, 196] on div "[DOMAIN_NAME] ( 197.8 € )" at bounding box center [1417, 196] width 263 height 16
click at [1106, 419] on div at bounding box center [780, 392] width 1561 height 784
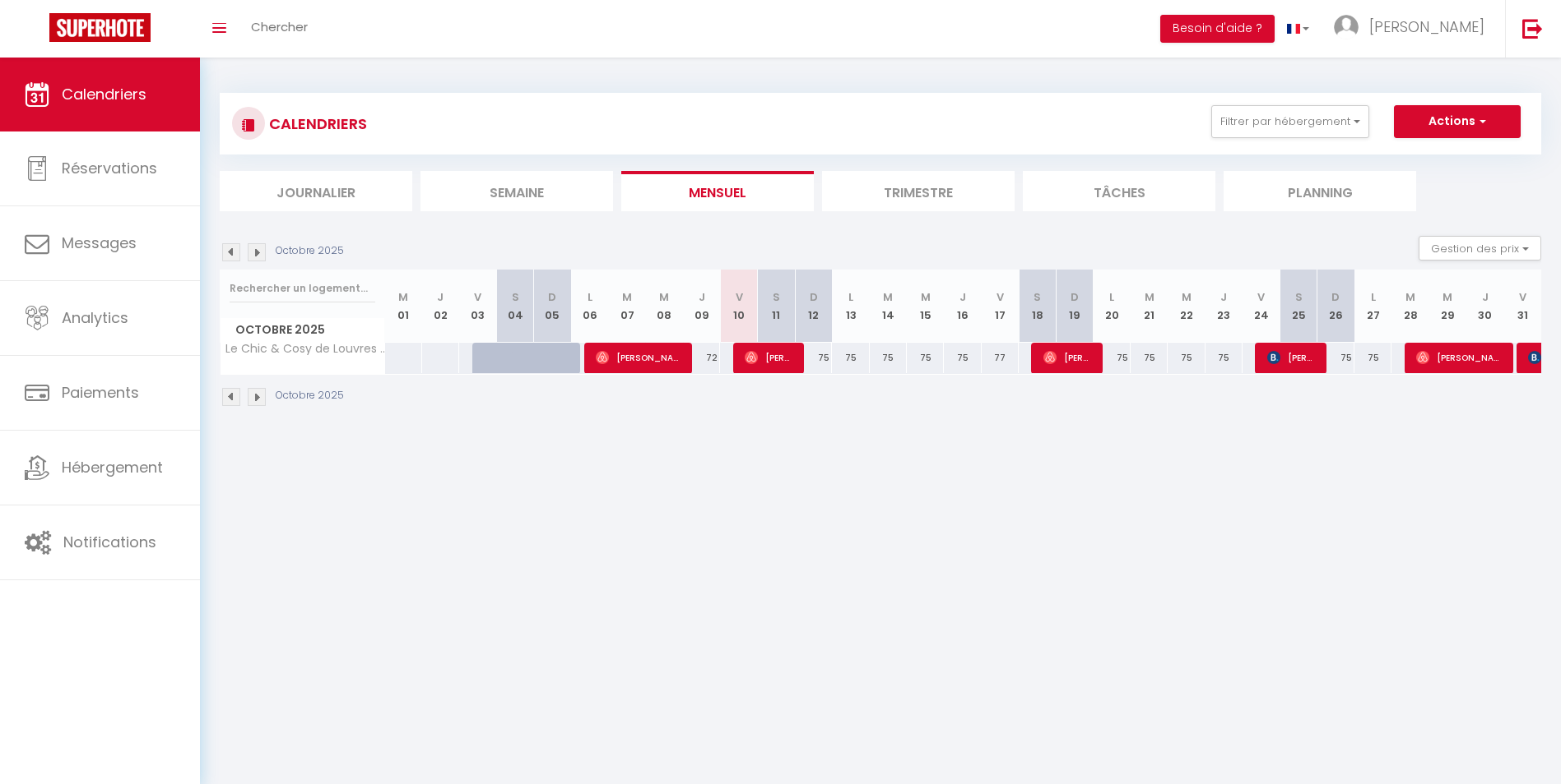
drag, startPoint x: 1121, startPoint y: 360, endPoint x: 1237, endPoint y: 359, distance: 116.0
click at [1237, 359] on tr "Le Chic & Cosy de Louvres - parking inclus 77 77 75 72 [PERSON_NAME] 72 77" at bounding box center [880, 357] width 1321 height 32
drag, startPoint x: 1237, startPoint y: 359, endPoint x: 1149, endPoint y: 458, distance: 132.5
click at [1149, 458] on body "🟢 Des questions ou besoin d'assistance pour la migration AirBnB? Prenez rdv >>>…" at bounding box center [780, 449] width 1561 height 784
click at [643, 361] on span "[PERSON_NAME]" at bounding box center [638, 357] width 86 height 32
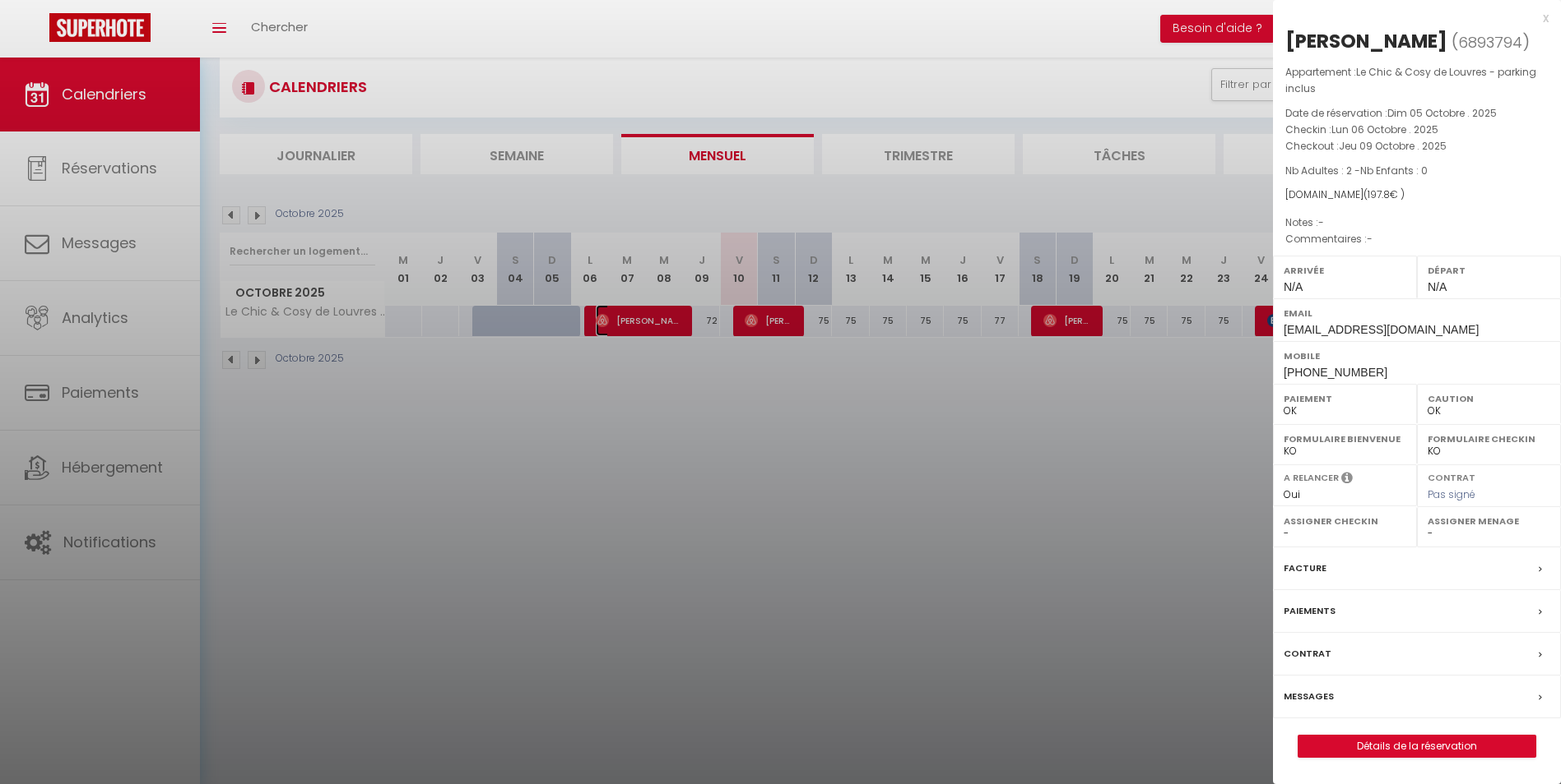
scroll to position [57, 0]
